Goal: Download file/media

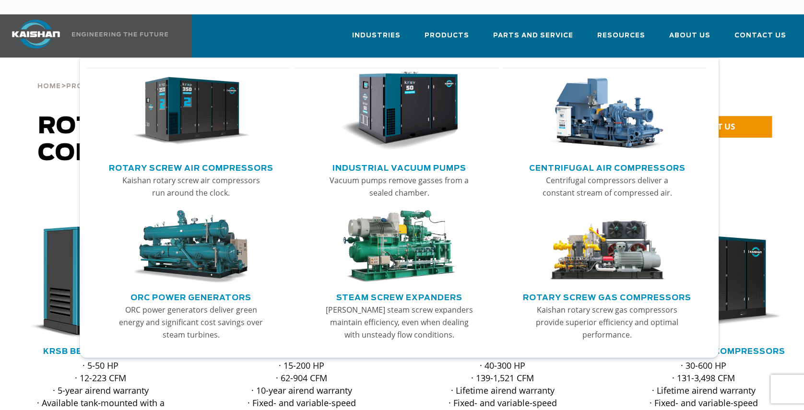
click at [433, 84] on img "Main menu" at bounding box center [399, 111] width 118 height 80
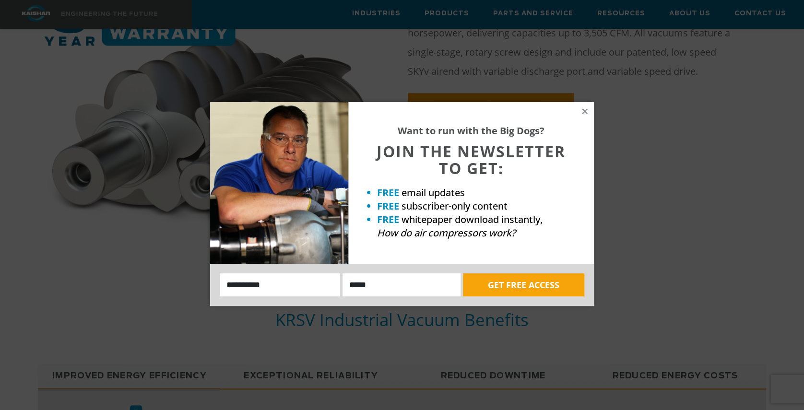
scroll to position [447, 0]
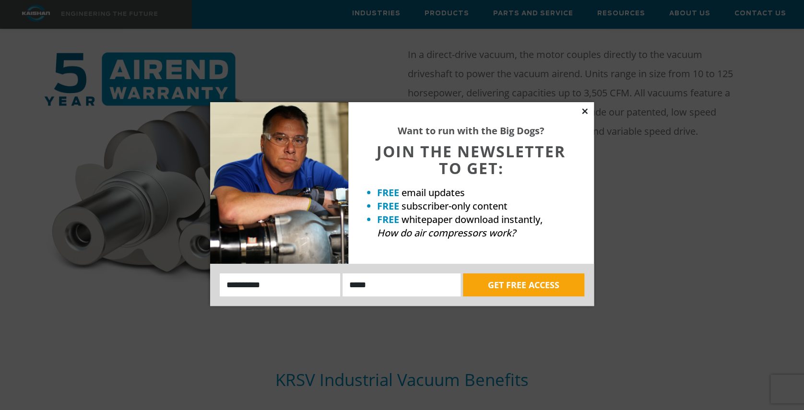
click at [587, 108] on icon at bounding box center [584, 111] width 9 height 9
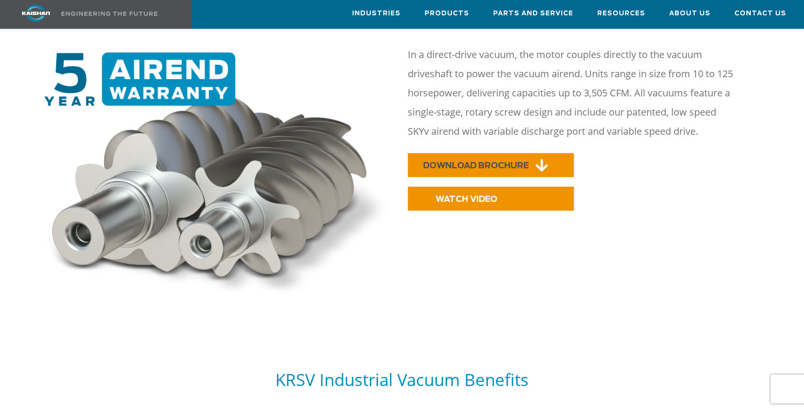
click at [487, 162] on span "DOWNLOAD BROCHURE" at bounding box center [475, 166] width 105 height 8
